Goal: Information Seeking & Learning: Learn about a topic

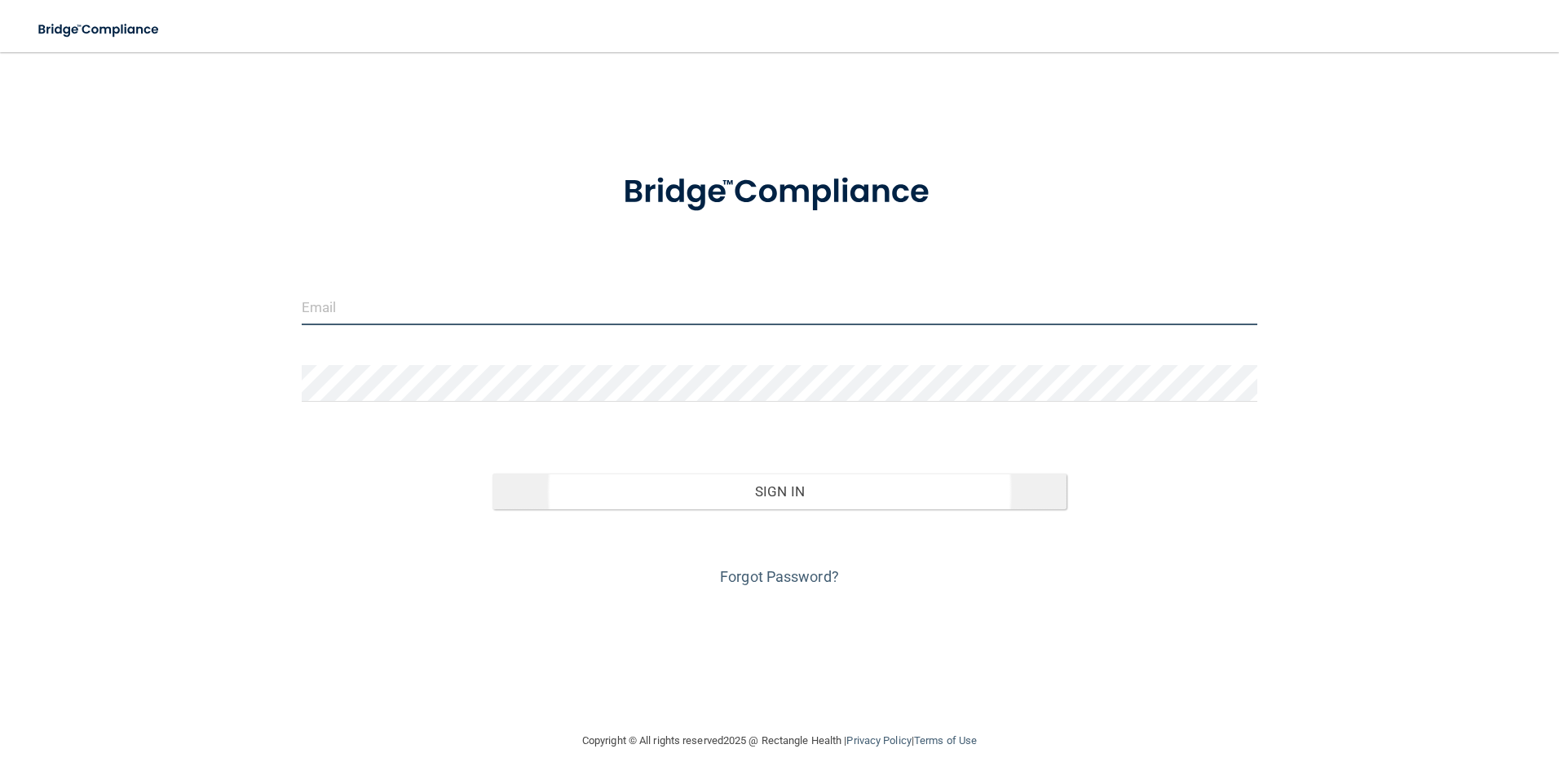
type input "[PERSON_NAME][EMAIL_ADDRESS][DOMAIN_NAME]"
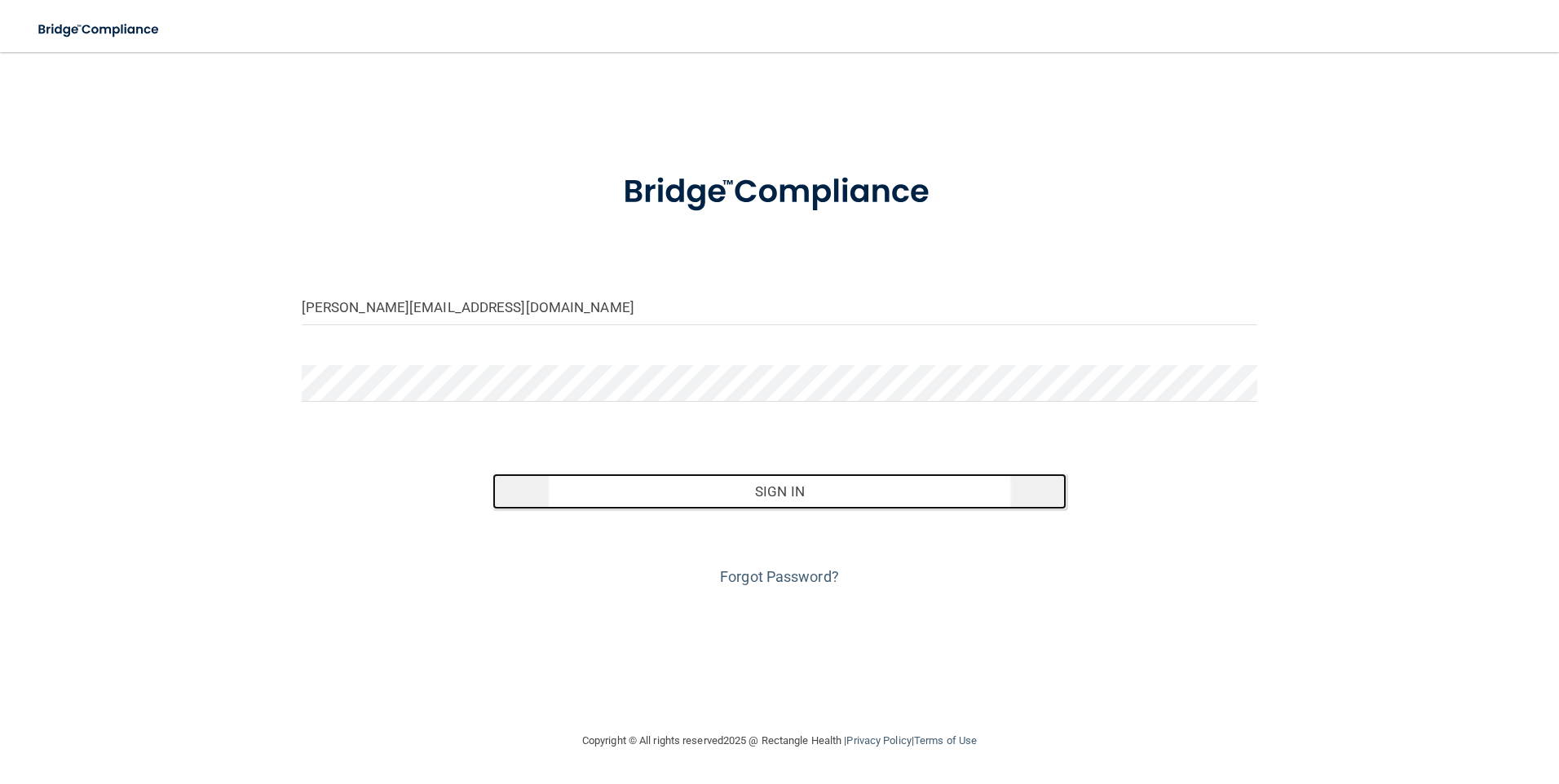
click at [811, 500] on button "Sign In" at bounding box center [780, 492] width 574 height 36
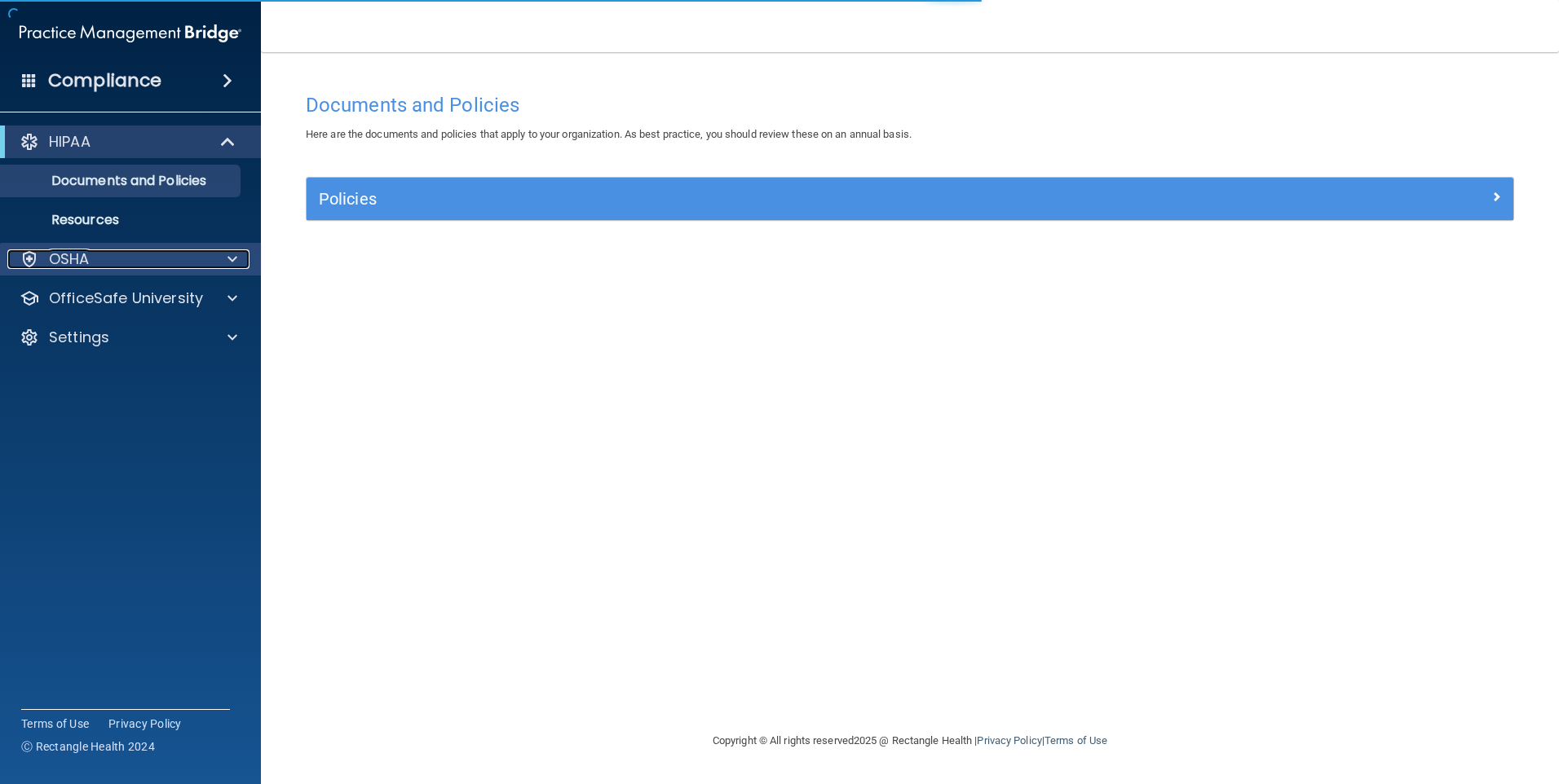
click at [232, 261] on span at bounding box center [232, 259] width 10 height 20
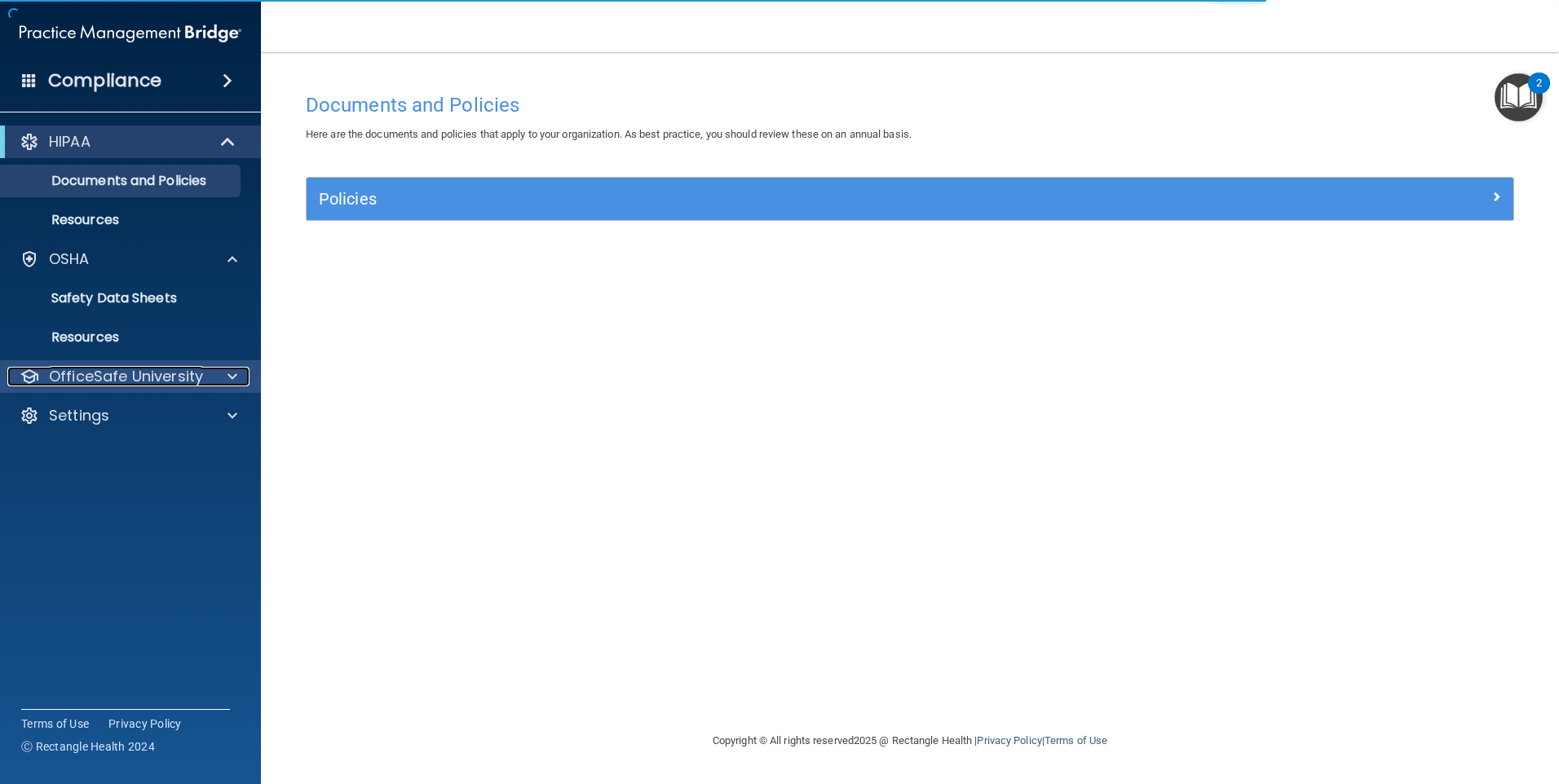
click at [225, 377] on div at bounding box center [230, 376] width 41 height 20
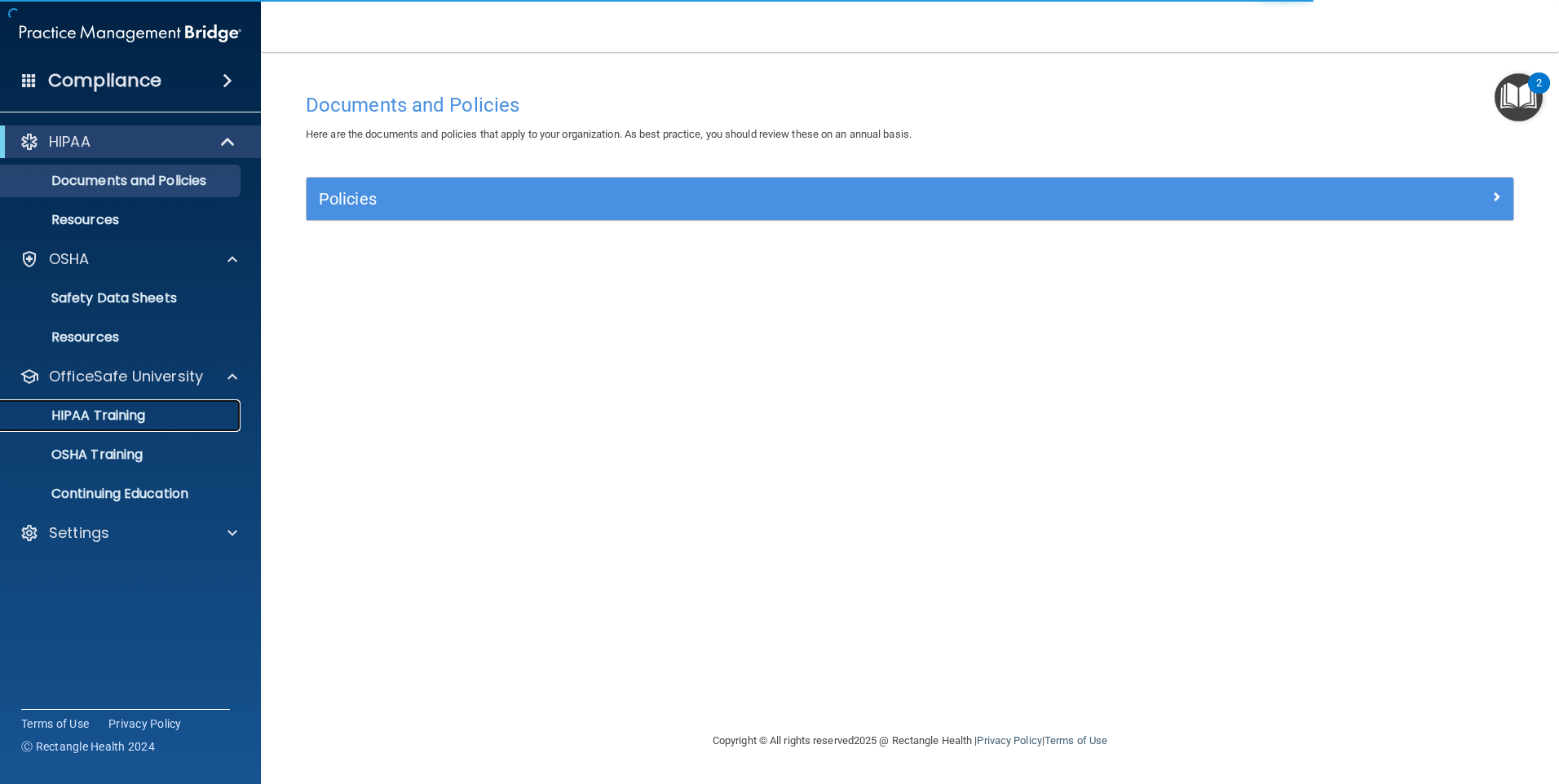
click at [129, 419] on p "HIPAA Training" at bounding box center [78, 416] width 134 height 16
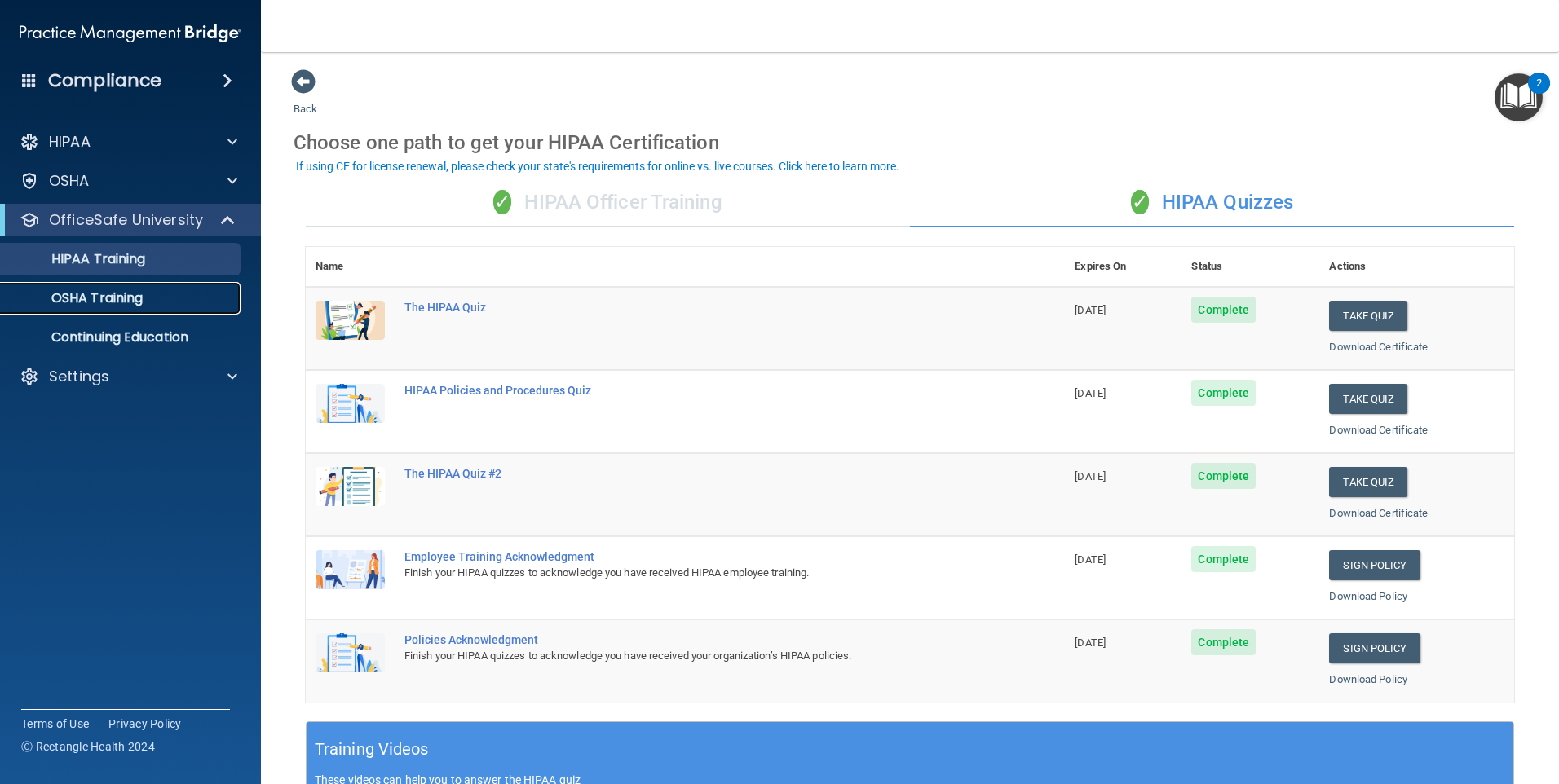
click at [131, 311] on link "OSHA Training" at bounding box center [112, 298] width 257 height 32
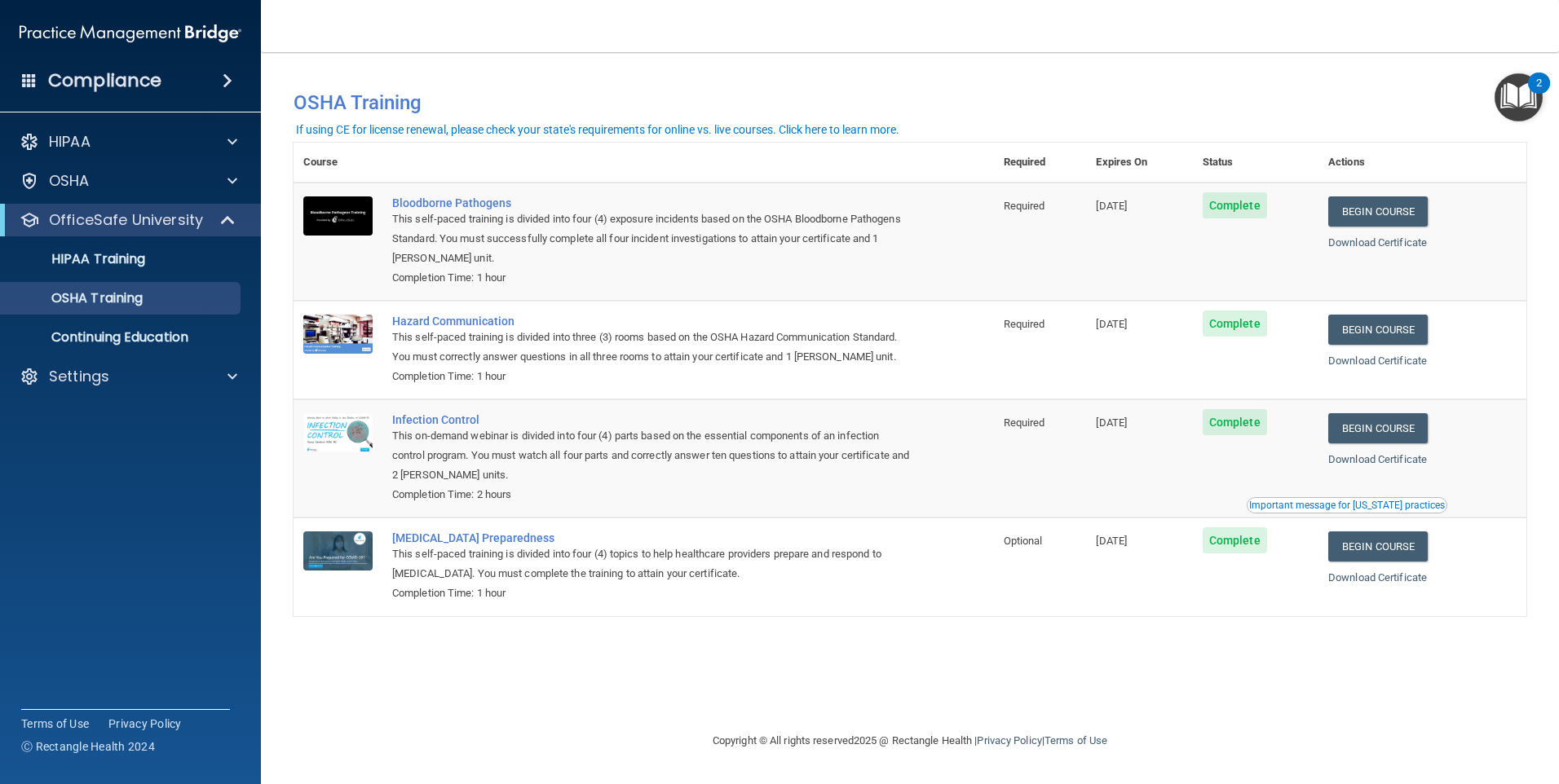
drag, startPoint x: 1180, startPoint y: 545, endPoint x: 1057, endPoint y: 536, distance: 123.3
click at [1057, 536] on tr "[MEDICAL_DATA] Preparedness This self-paced training is divided into four (4) t…" at bounding box center [910, 566] width 1233 height 97
drag, startPoint x: 1057, startPoint y: 536, endPoint x: 1148, endPoint y: 545, distance: 91.4
click at [1127, 545] on span "[DATE]" at bounding box center [1111, 541] width 31 height 13
click at [148, 296] on div "OSHA Training" at bounding box center [122, 298] width 223 height 16
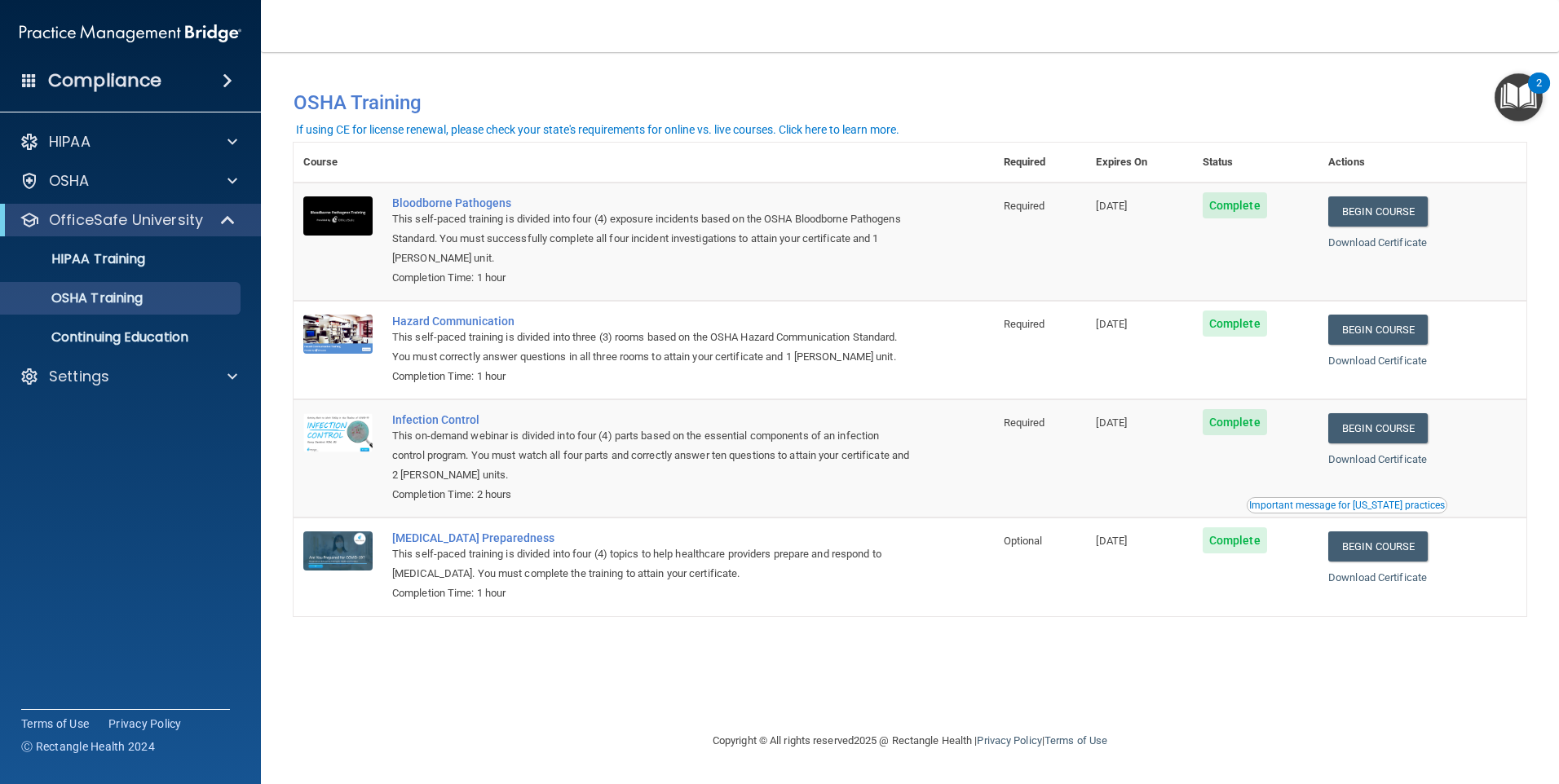
click at [1296, 254] on td "Complete" at bounding box center [1255, 241] width 125 height 118
click at [1132, 402] on td "[DATE]" at bounding box center [1139, 459] width 106 height 118
drag, startPoint x: 1164, startPoint y: 333, endPoint x: 1083, endPoint y: 328, distance: 81.2
click at [1083, 328] on tr "Hazard Communication This self-paced training is divided into three (3) rooms b…" at bounding box center [910, 350] width 1233 height 98
drag, startPoint x: 1083, startPoint y: 328, endPoint x: 1165, endPoint y: 341, distance: 83.0
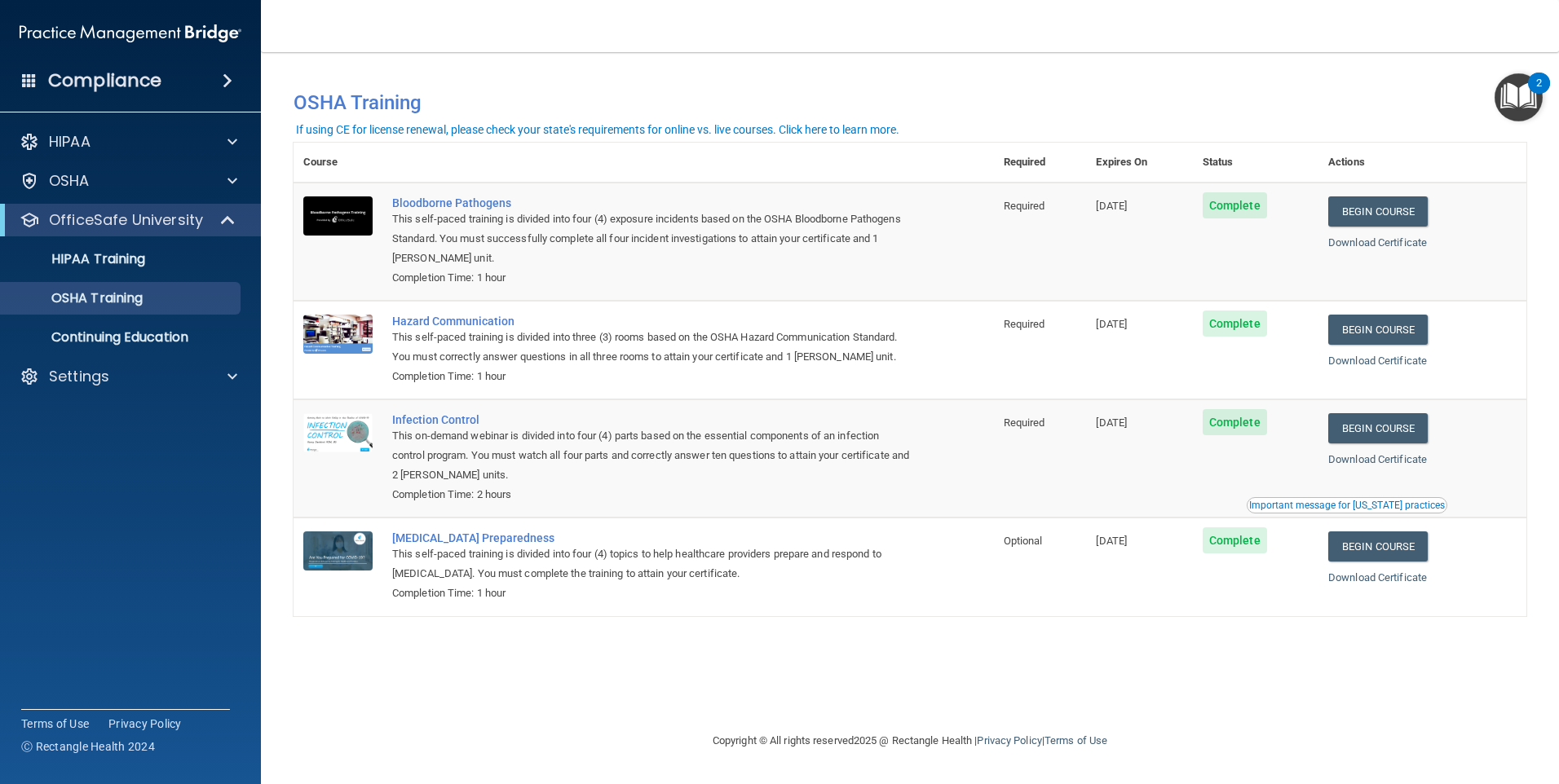
click at [1165, 341] on td "[DATE]" at bounding box center [1139, 350] width 106 height 98
click at [1414, 207] on link "Begin Course" at bounding box center [1377, 212] width 99 height 30
click at [114, 255] on p "HIPAA Training" at bounding box center [78, 259] width 134 height 16
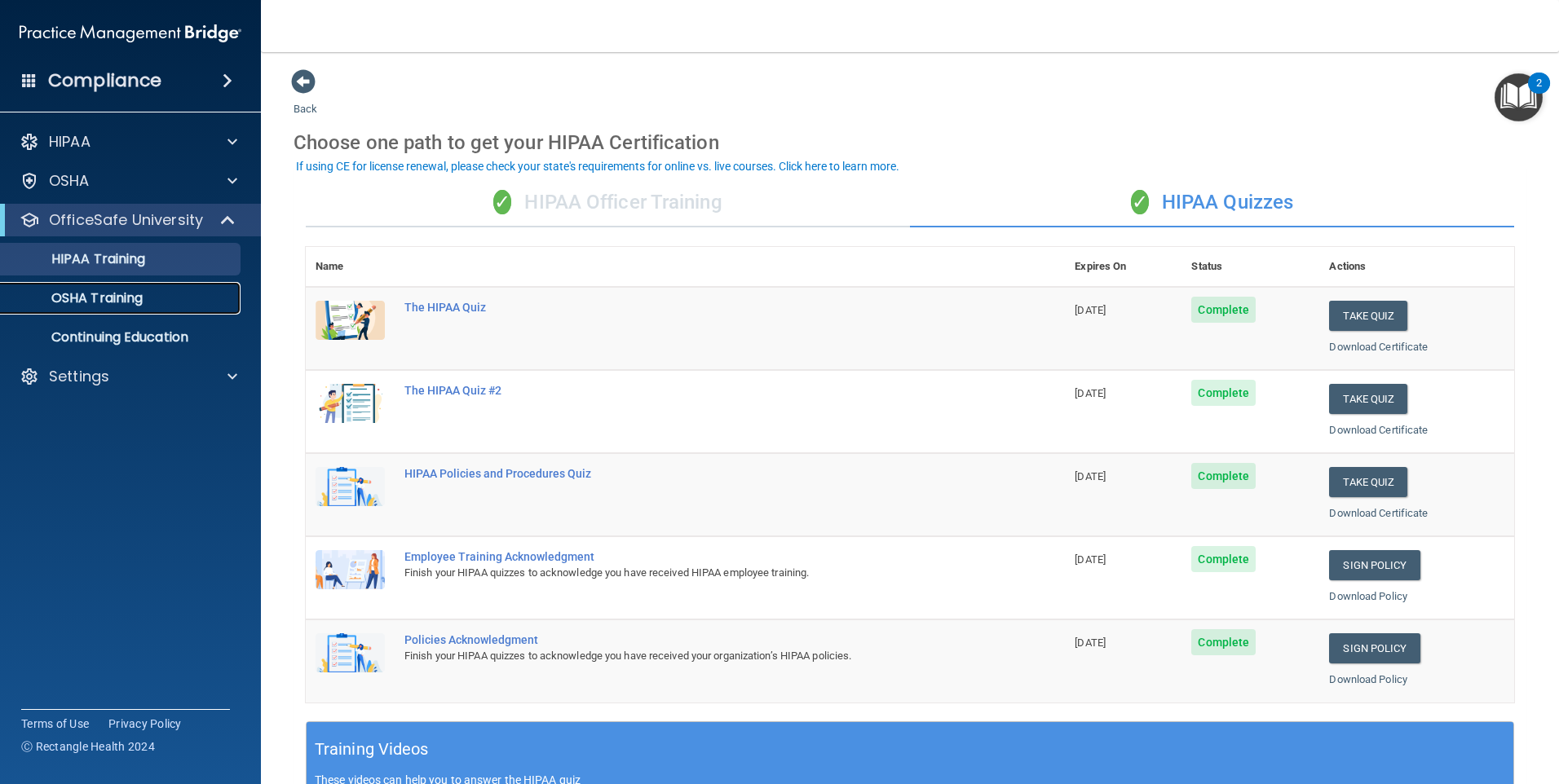
click at [159, 291] on div "OSHA Training" at bounding box center [122, 298] width 223 height 16
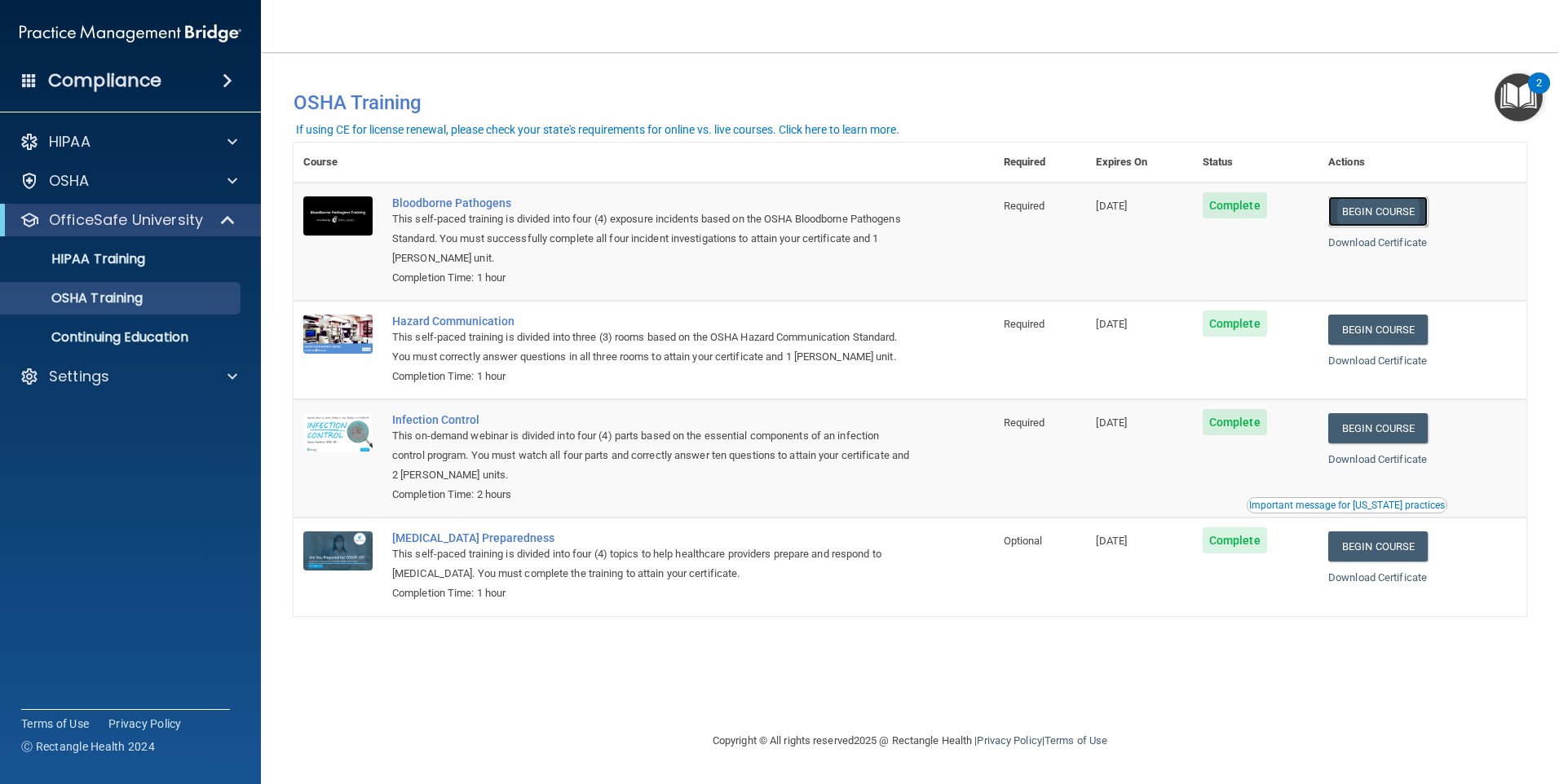
click at [1385, 207] on link "Begin Course" at bounding box center [1377, 212] width 99 height 30
click at [131, 264] on p "HIPAA Training" at bounding box center [78, 259] width 134 height 16
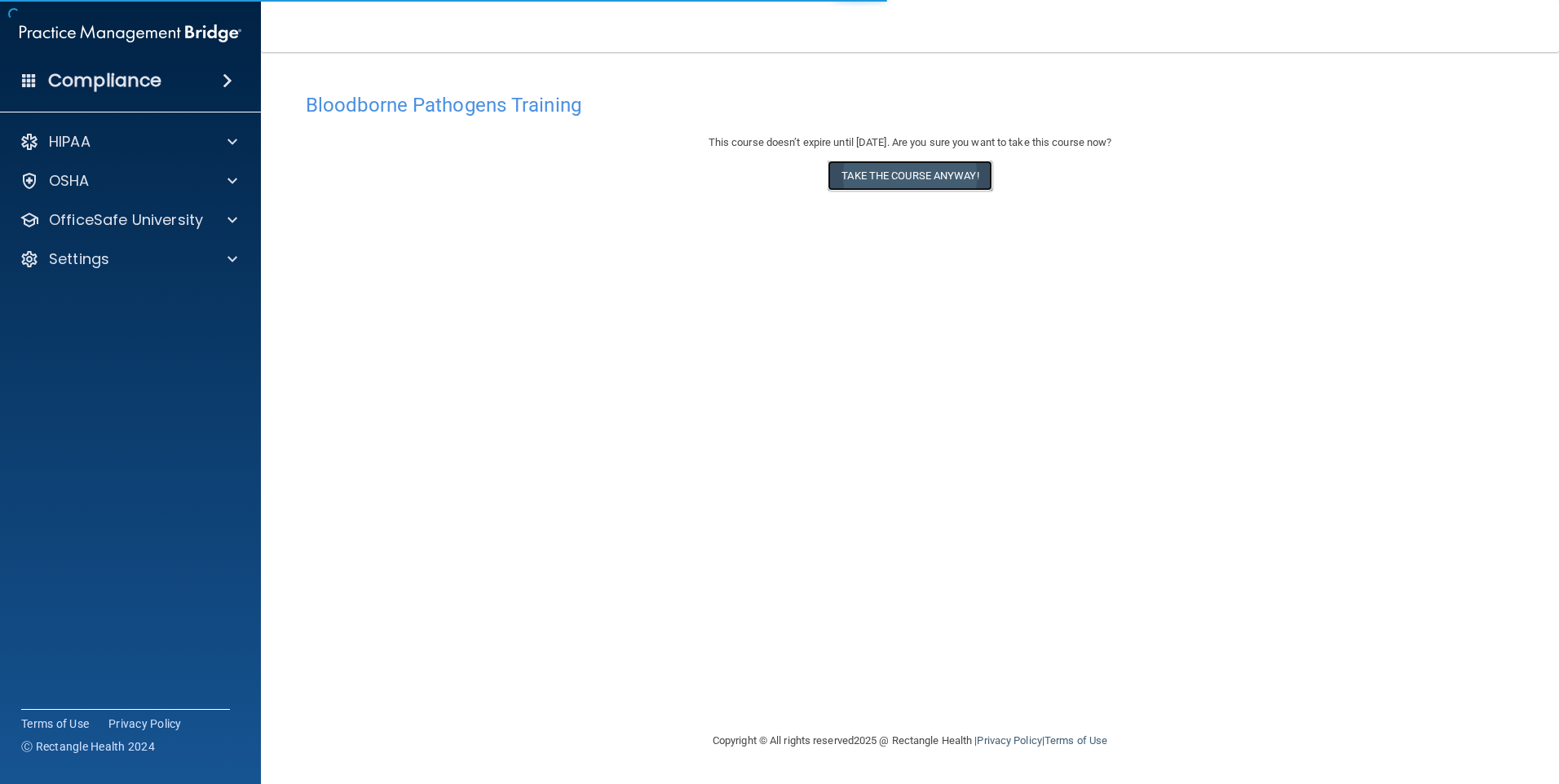
click at [917, 175] on button "Take the course anyway!" at bounding box center [909, 176] width 164 height 30
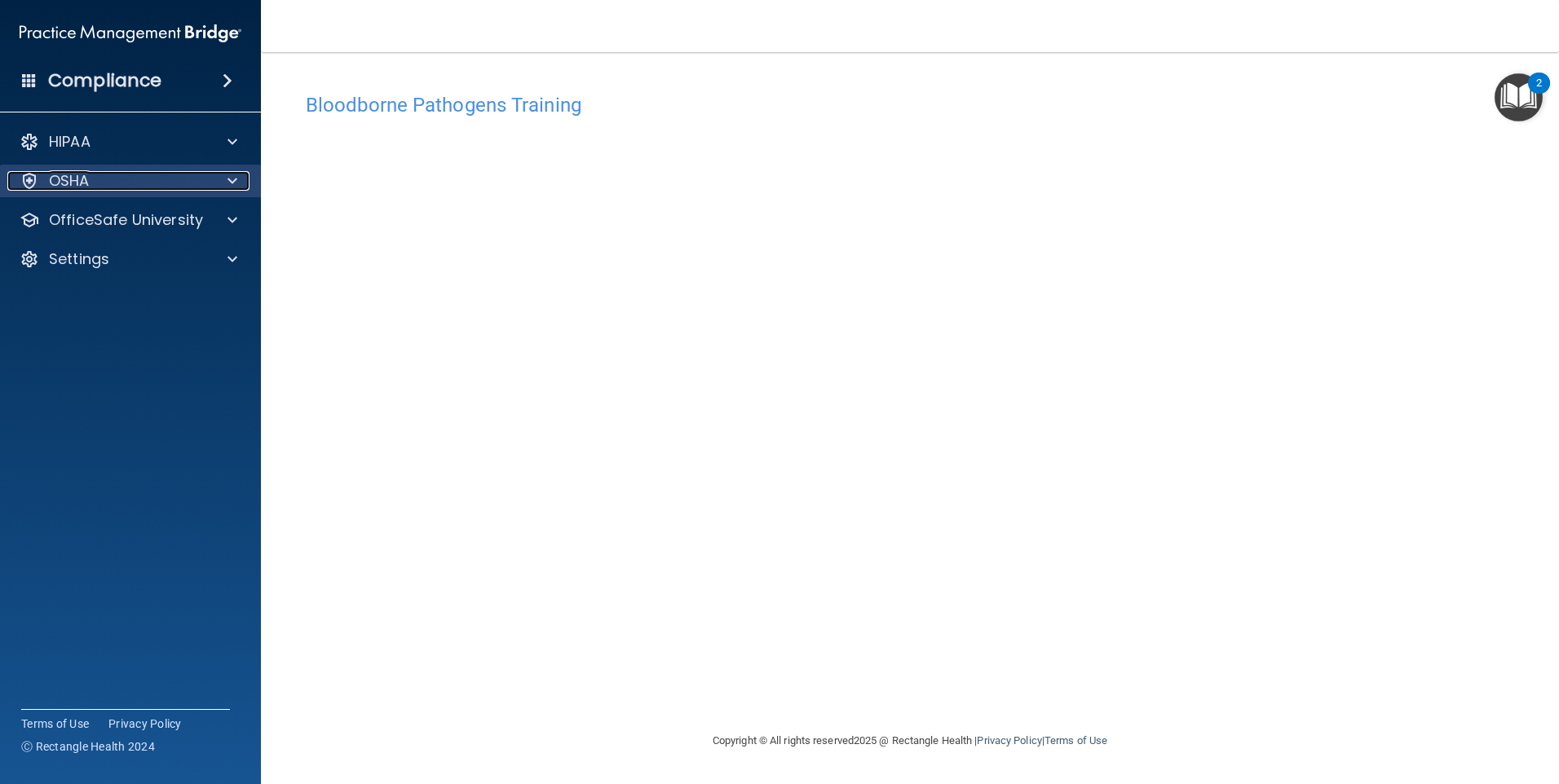
click at [157, 185] on div "OSHA" at bounding box center [108, 181] width 202 height 20
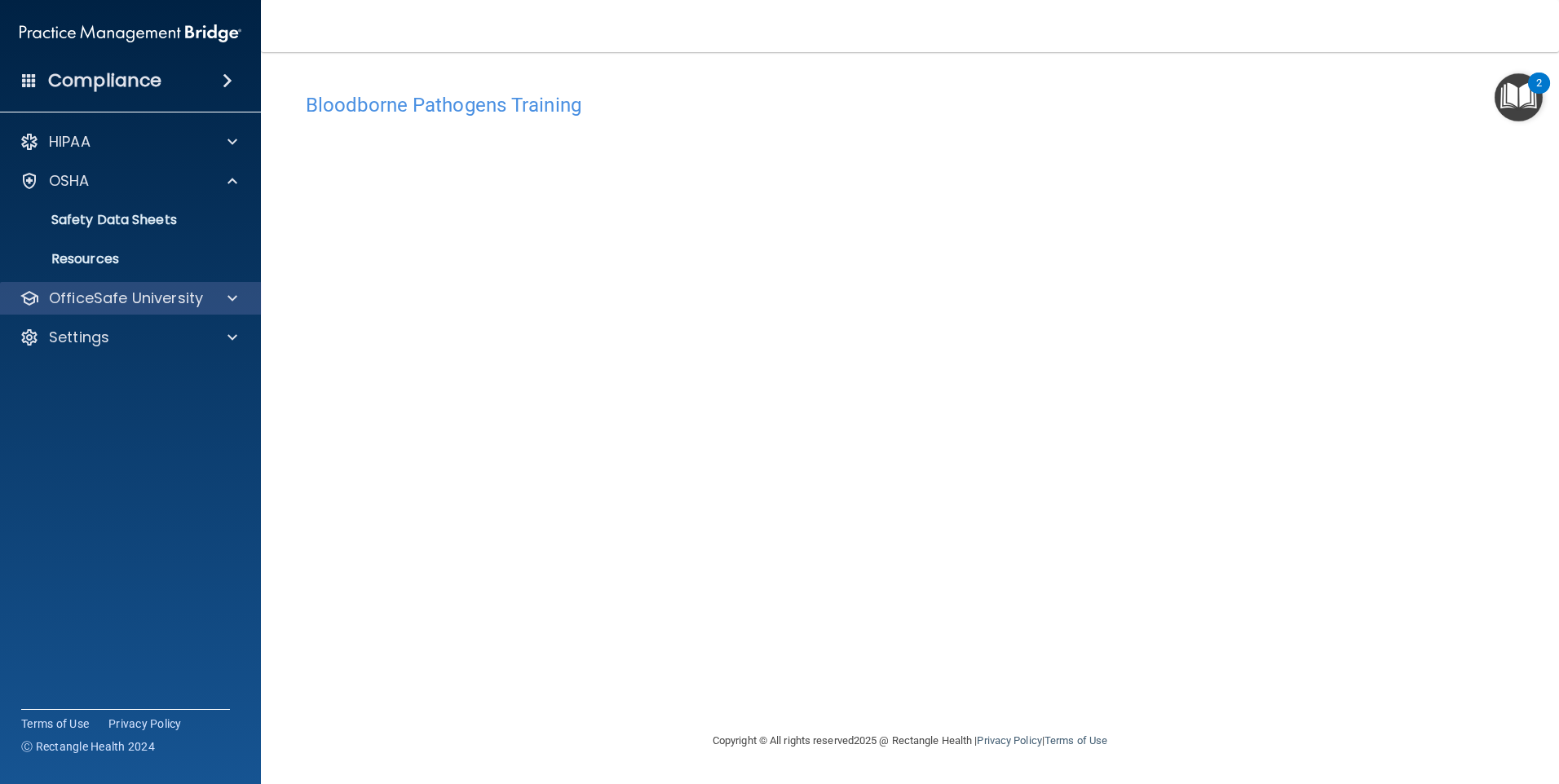
click at [166, 308] on div "OfficeSafe University" at bounding box center [131, 298] width 262 height 32
click at [142, 308] on div "OfficeSafe University" at bounding box center [131, 298] width 262 height 32
click at [170, 289] on p "OfficeSafe University" at bounding box center [126, 299] width 154 height 20
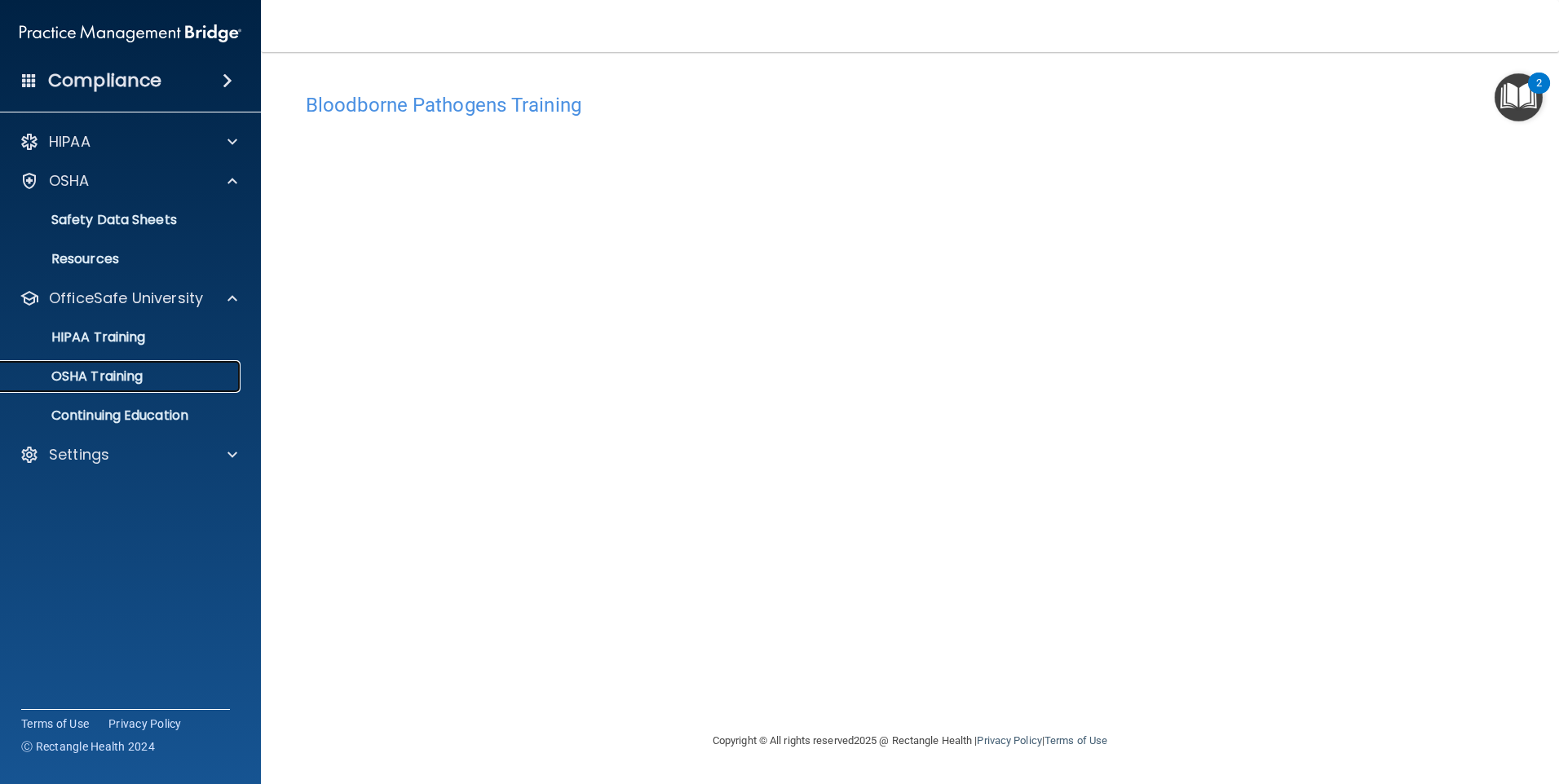
click at [125, 381] on p "OSHA Training" at bounding box center [77, 376] width 132 height 16
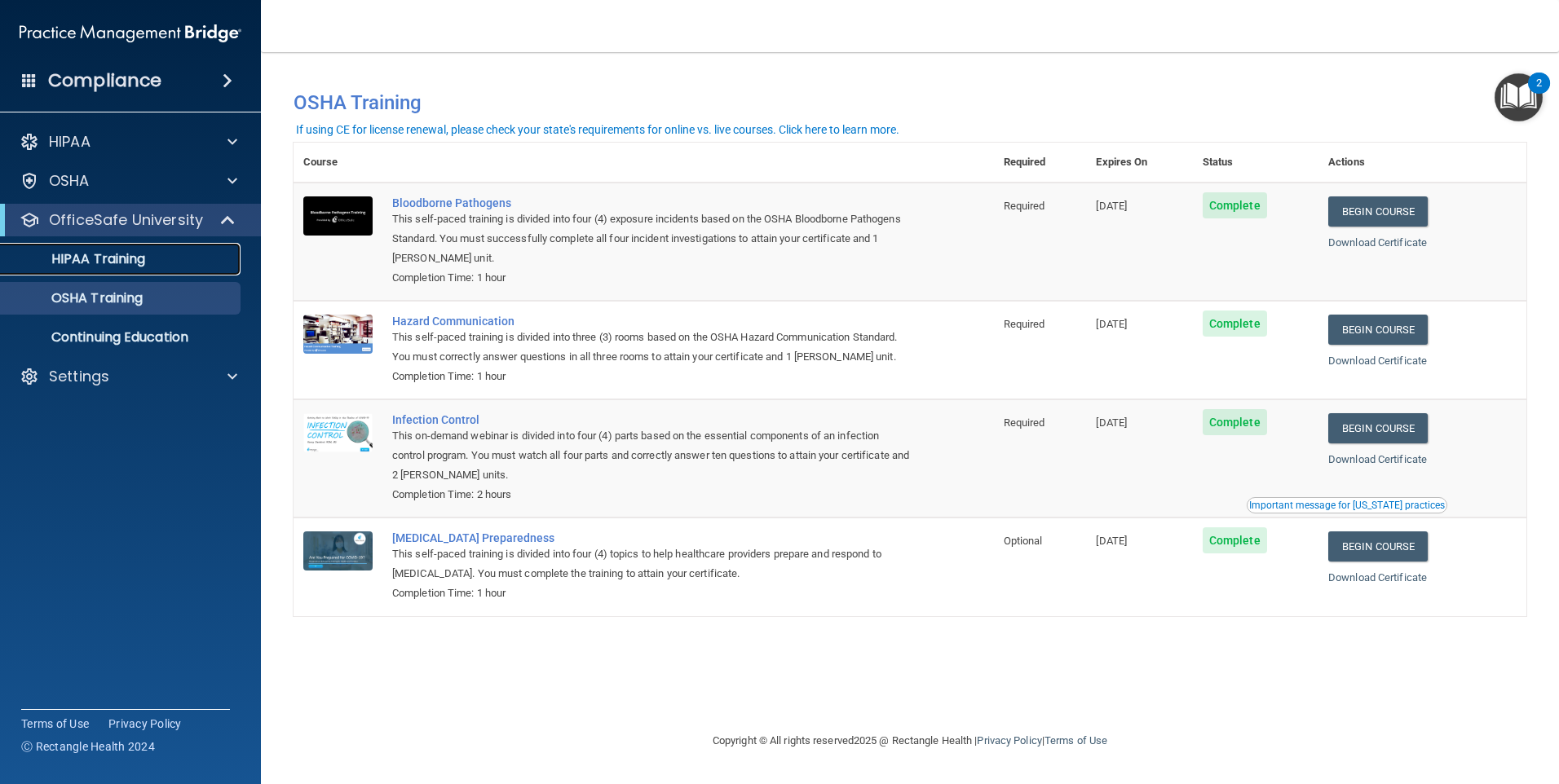
click at [151, 257] on div "HIPAA Training" at bounding box center [122, 259] width 223 height 16
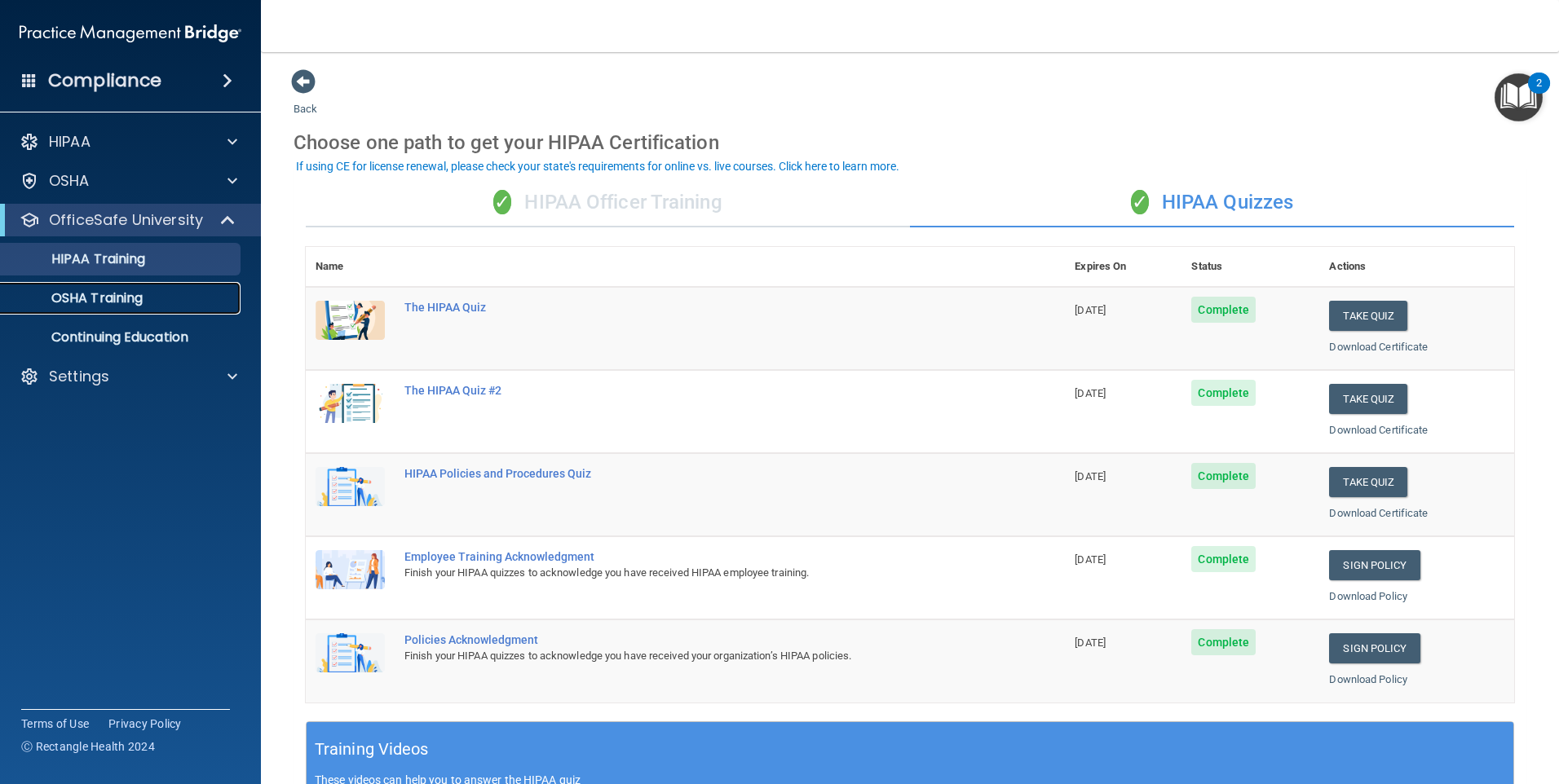
click at [165, 308] on link "OSHA Training" at bounding box center [112, 298] width 257 height 32
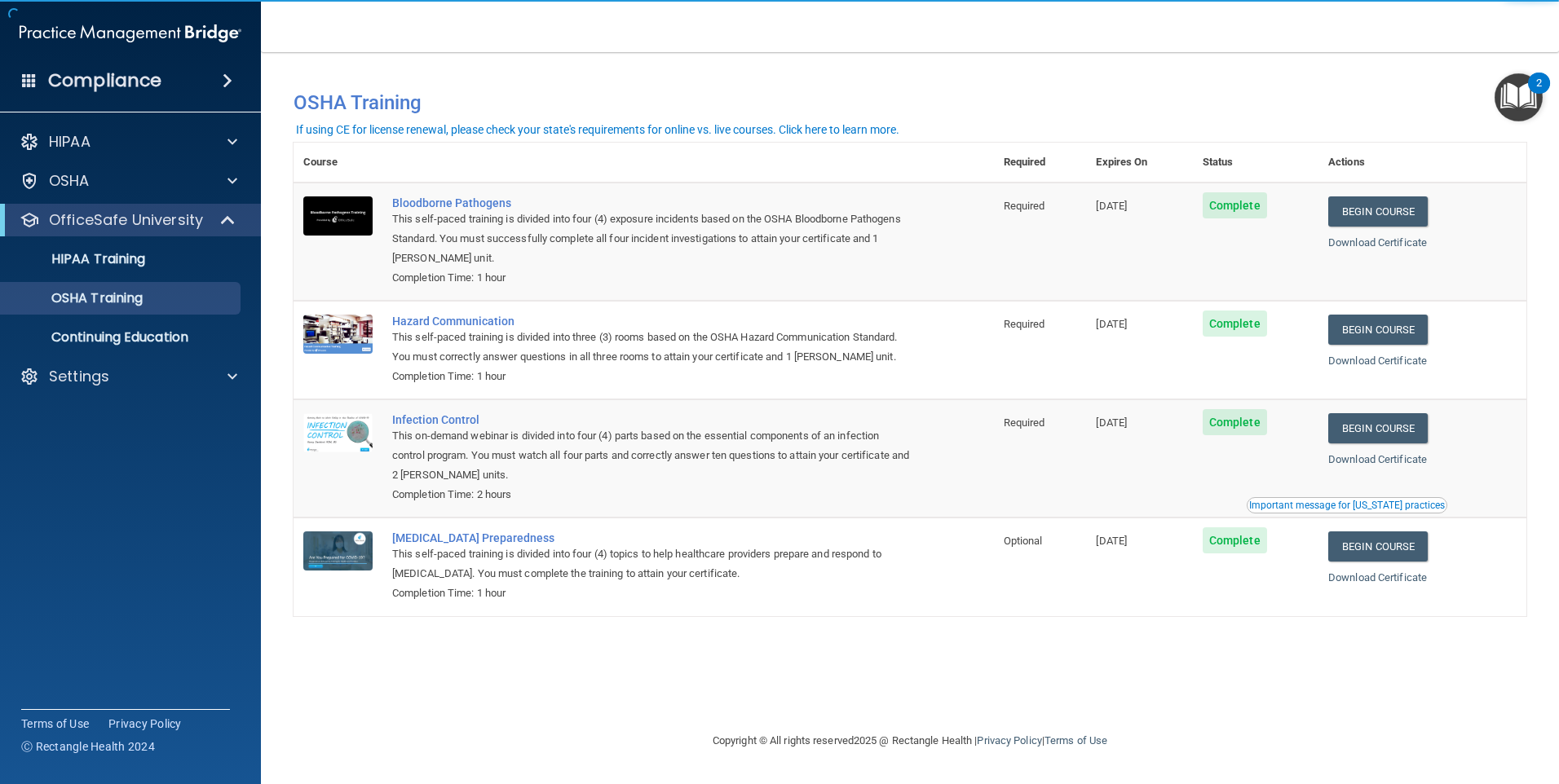
click at [1131, 474] on td "[DATE]" at bounding box center [1139, 459] width 106 height 118
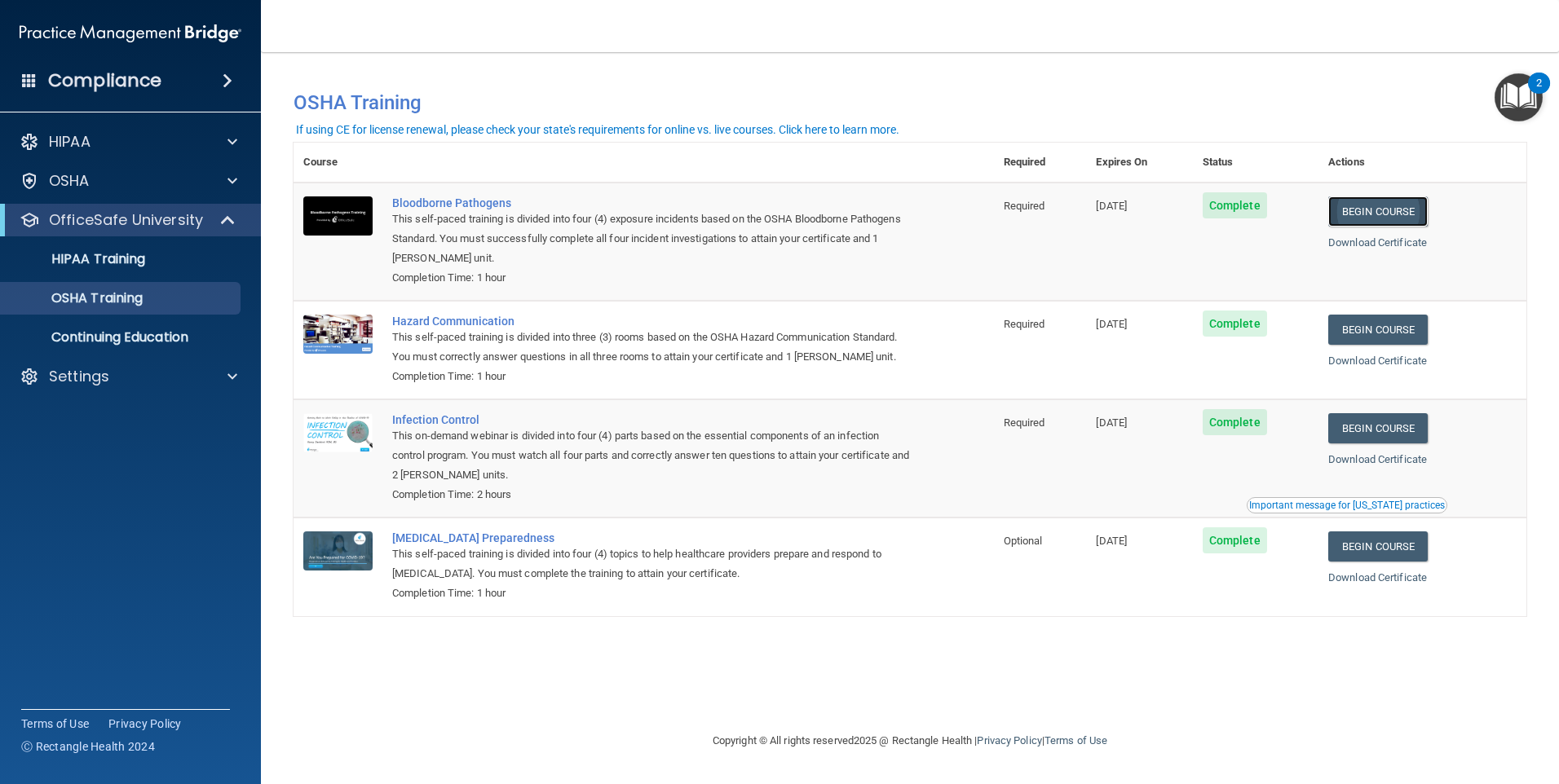
click at [1383, 208] on link "Begin Course" at bounding box center [1377, 212] width 99 height 30
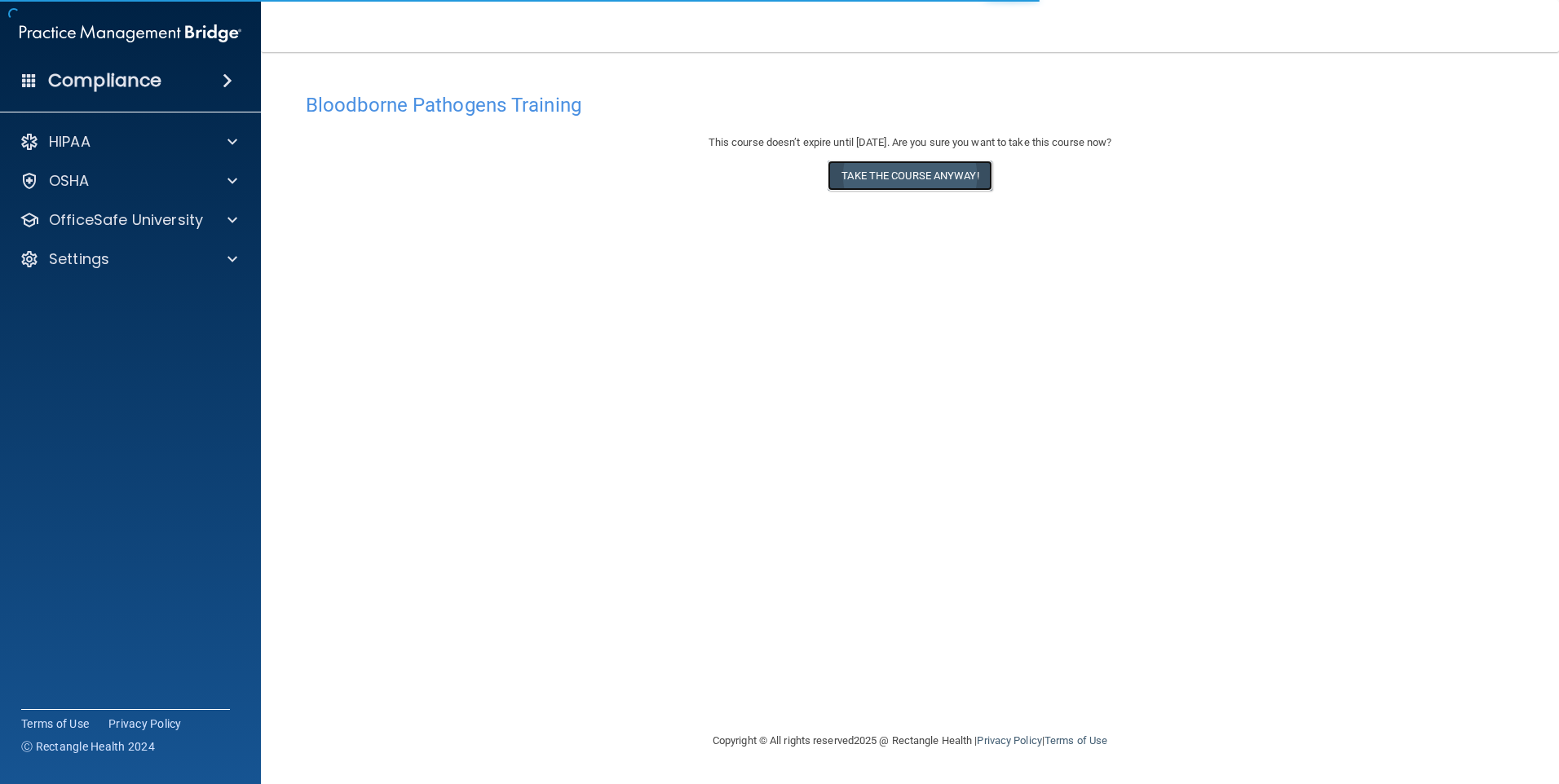
click at [935, 168] on button "Take the course anyway!" at bounding box center [909, 176] width 164 height 30
